Goal: Task Accomplishment & Management: Manage account settings

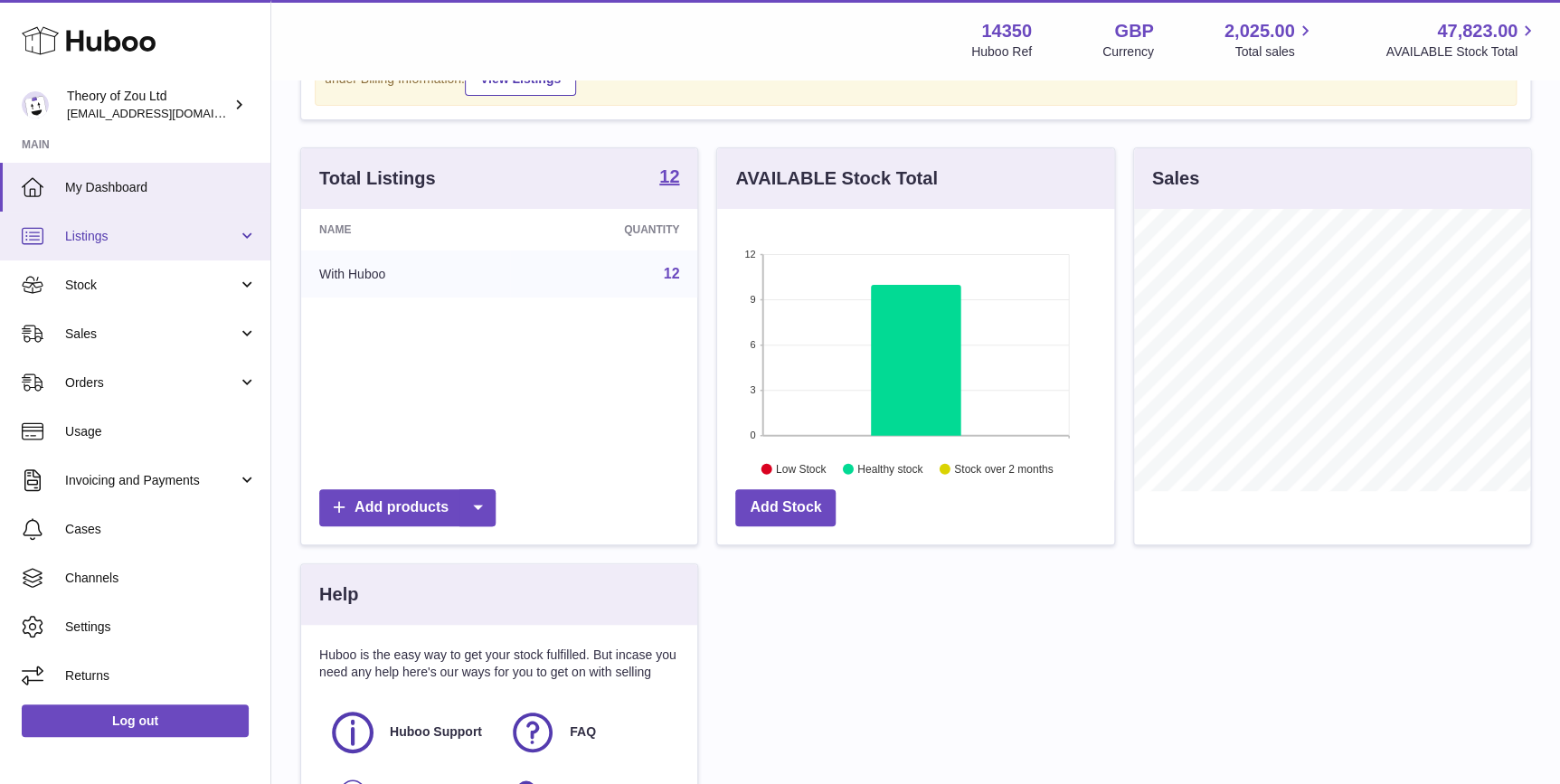
scroll to position [137, 0]
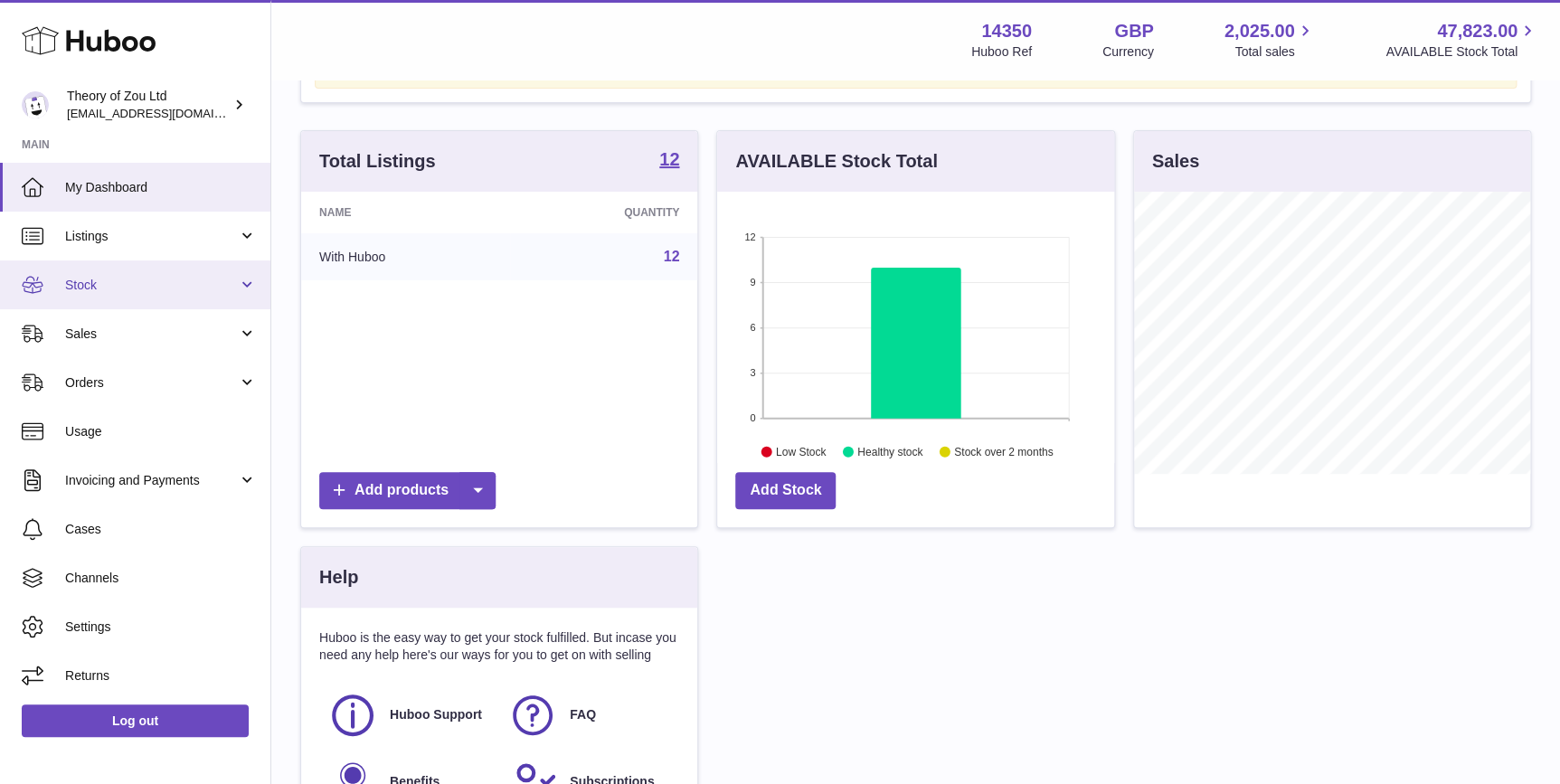
click at [171, 265] on link "Stock" at bounding box center [135, 284] width 270 height 49
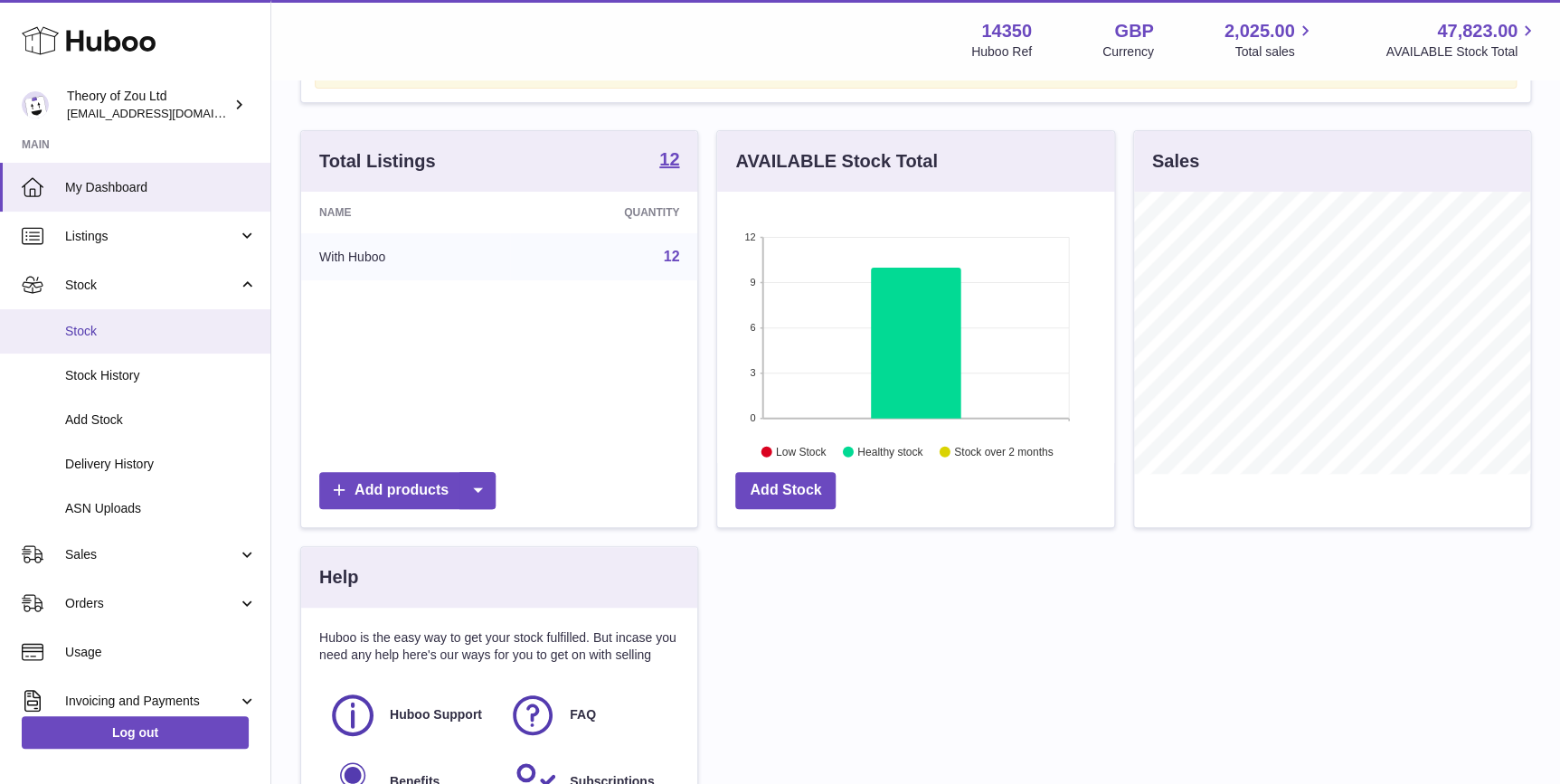
click at [192, 330] on span "Stock" at bounding box center [161, 331] width 192 height 17
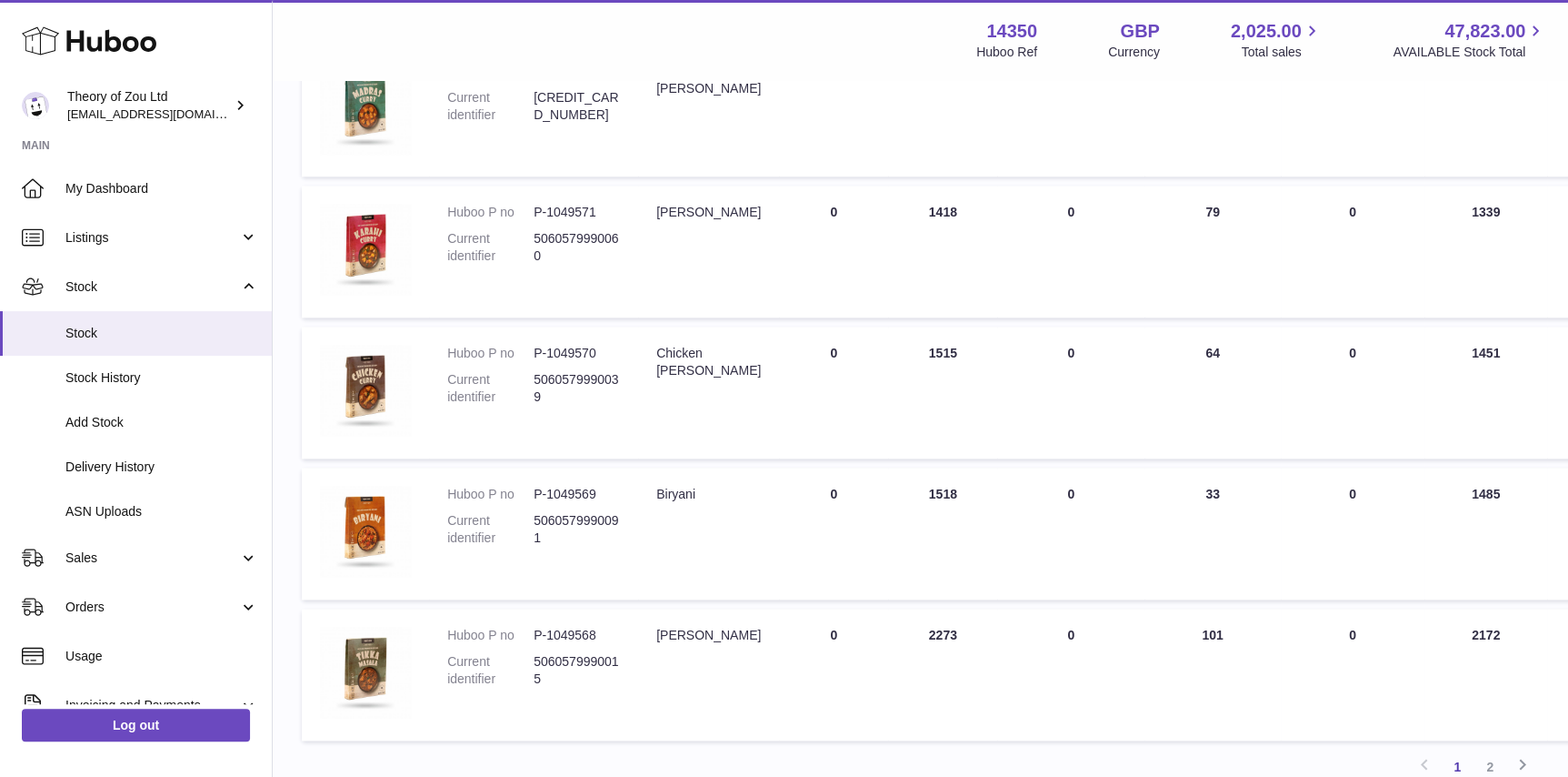
scroll to position [1188, 0]
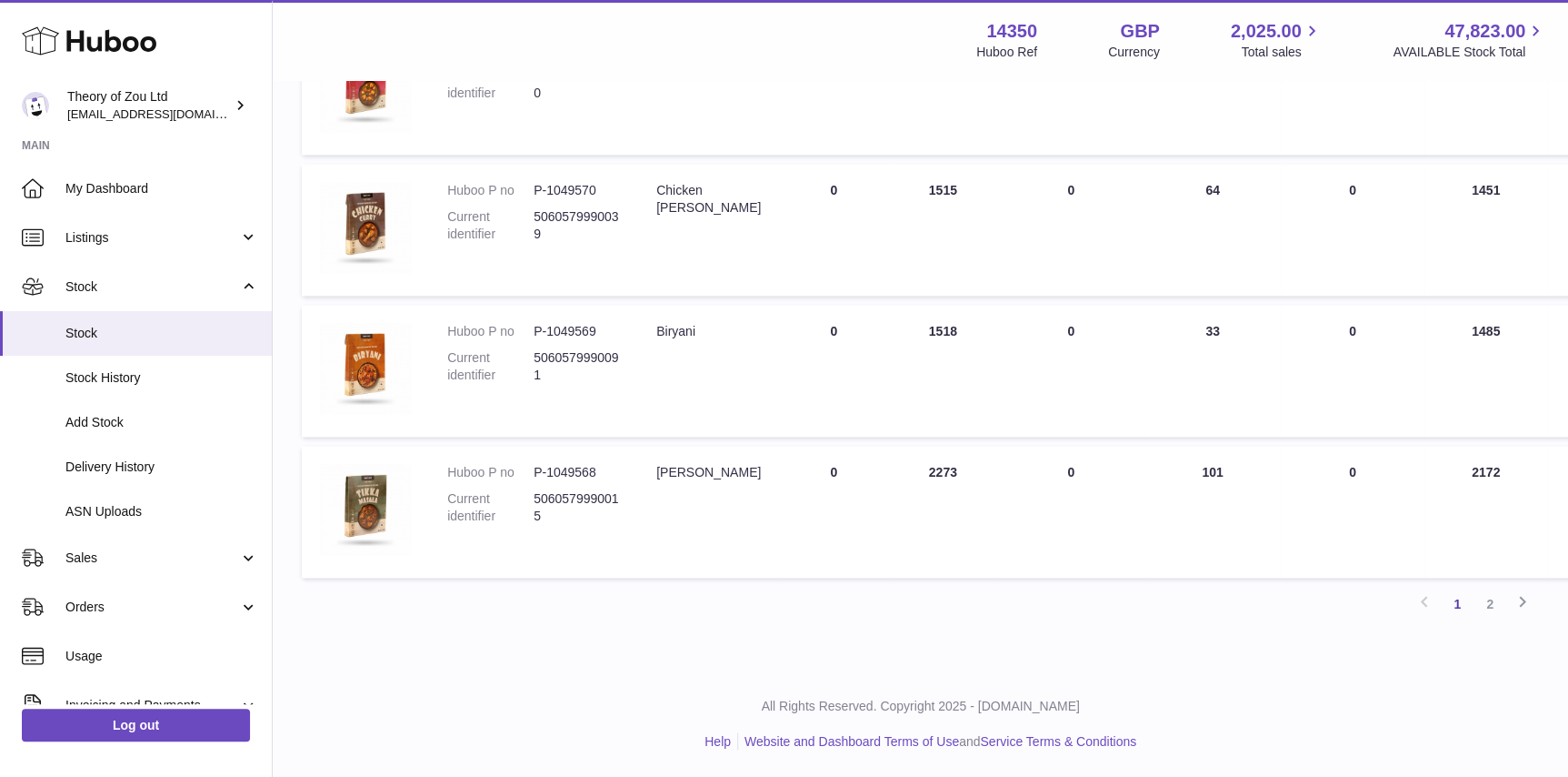
click at [766, 759] on div "All Rights Reserved. Copyright 2025 - Huboo.co.uk Help Website and Dashboard Te…" at bounding box center [920, 722] width 1296 height 107
